Goal: Information Seeking & Learning: Learn about a topic

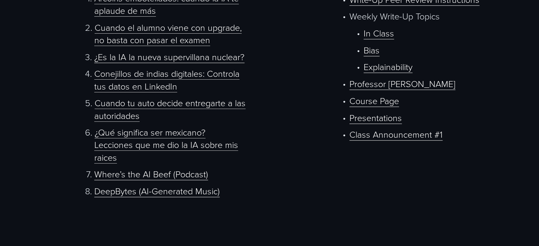
scroll to position [520, 0]
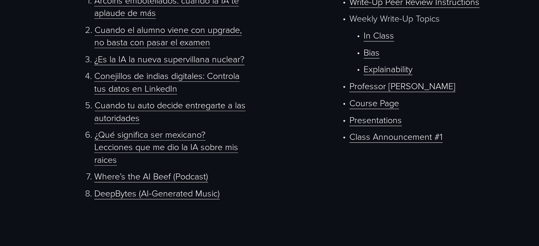
click at [411, 122] on p "Presentations" at bounding box center [425, 120] width 152 height 12
click at [394, 91] on link "Professor McEthical" at bounding box center [402, 86] width 106 height 12
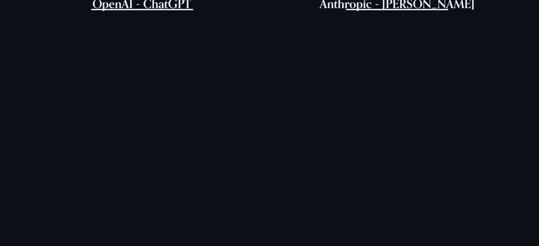
scroll to position [328, 0]
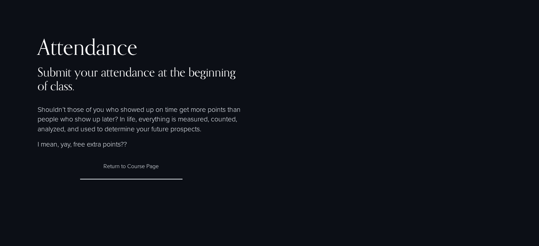
click at [143, 165] on link "Return to Course Page" at bounding box center [131, 167] width 102 height 26
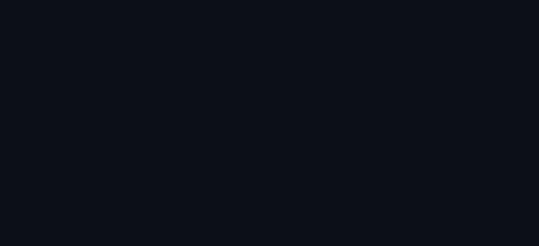
scroll to position [231, 0]
